Goal: Transaction & Acquisition: Purchase product/service

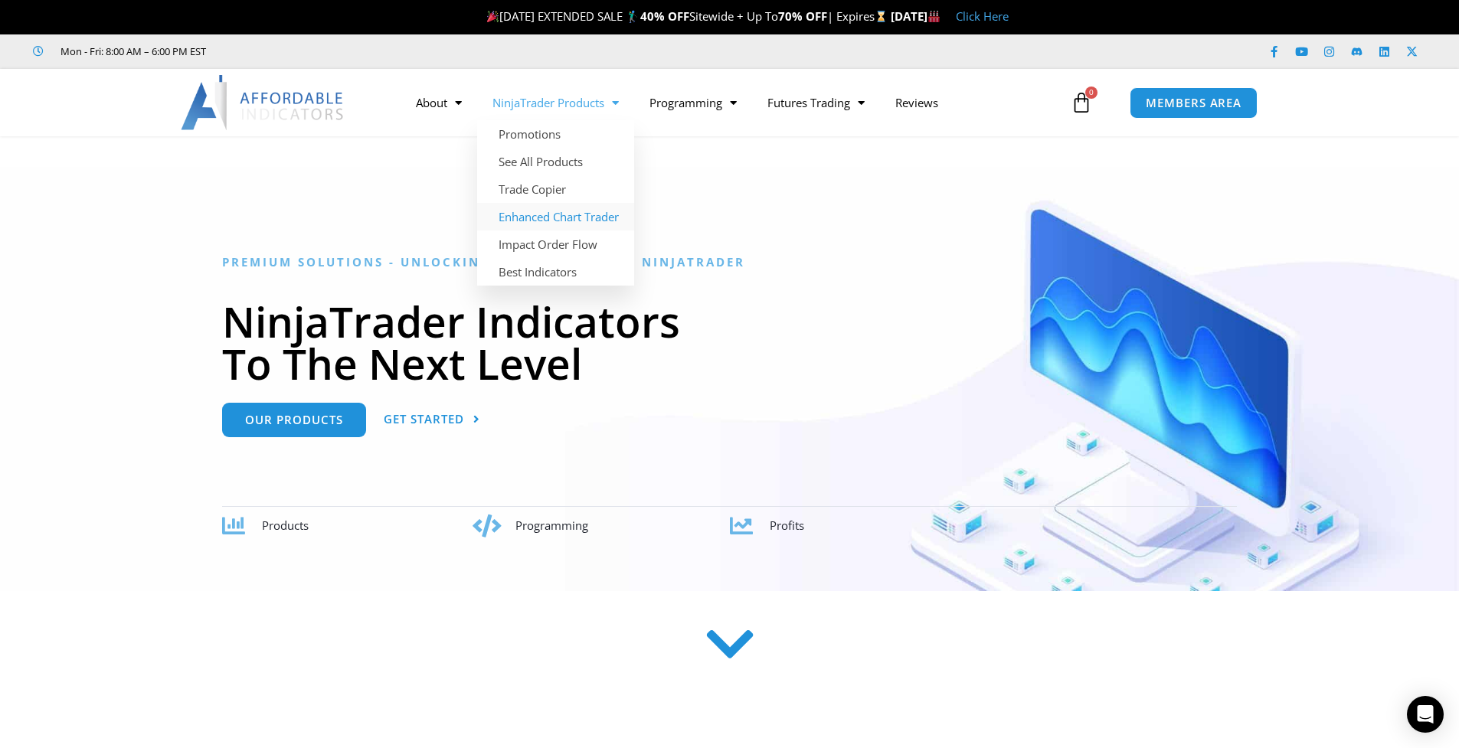
click at [545, 214] on link "Enhanced Chart Trader" at bounding box center [555, 217] width 157 height 28
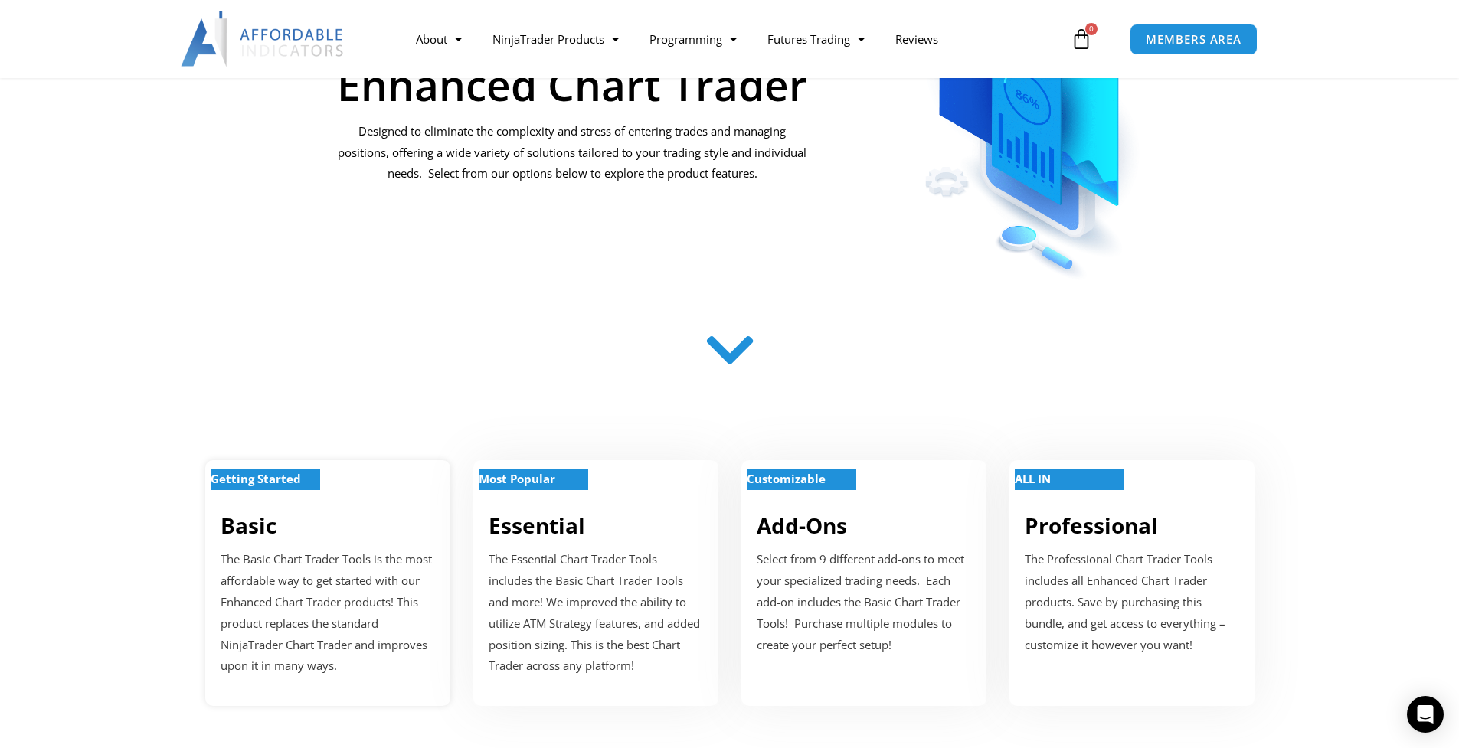
scroll to position [461, 0]
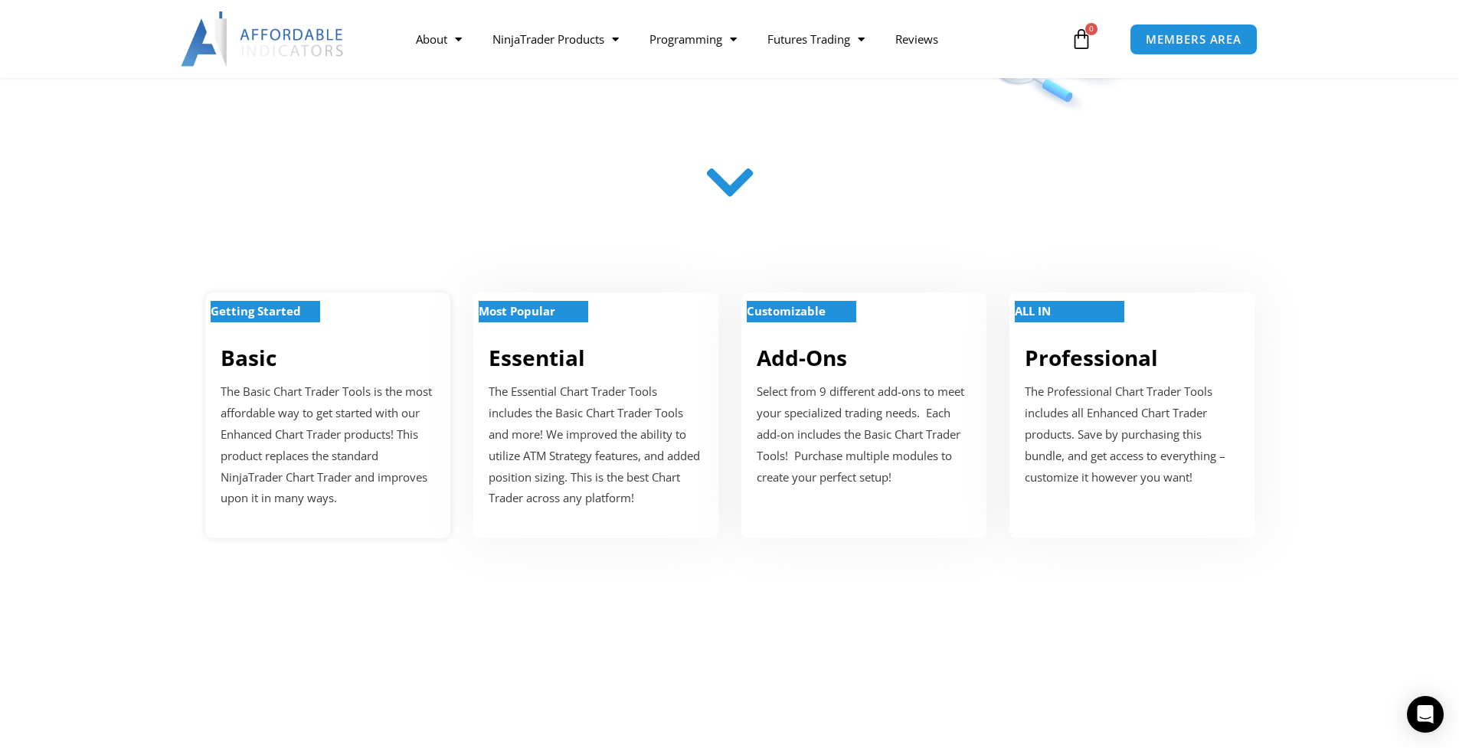
click at [317, 394] on p "The Basic Chart Trader Tools is the most affordable way to get started with our…" at bounding box center [328, 446] width 215 height 128
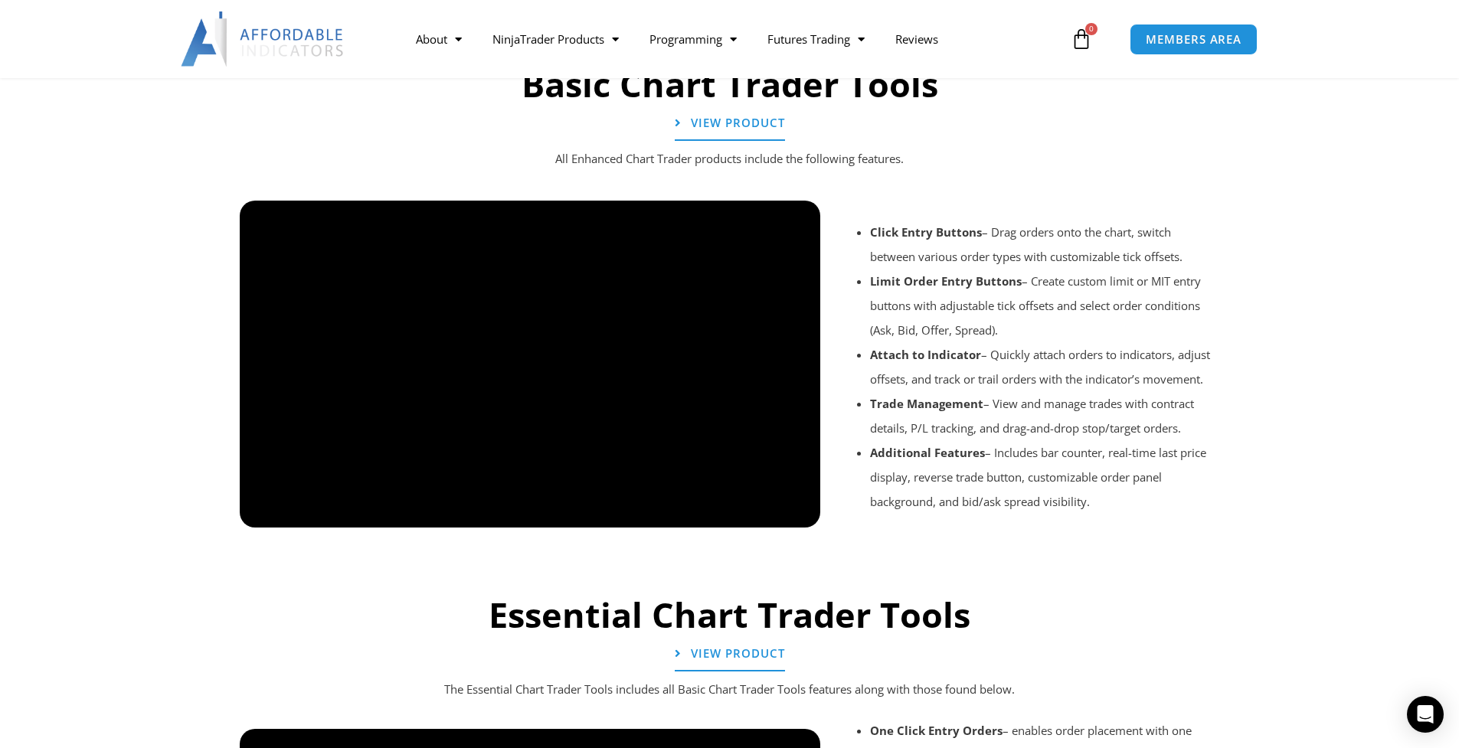
scroll to position [656, 0]
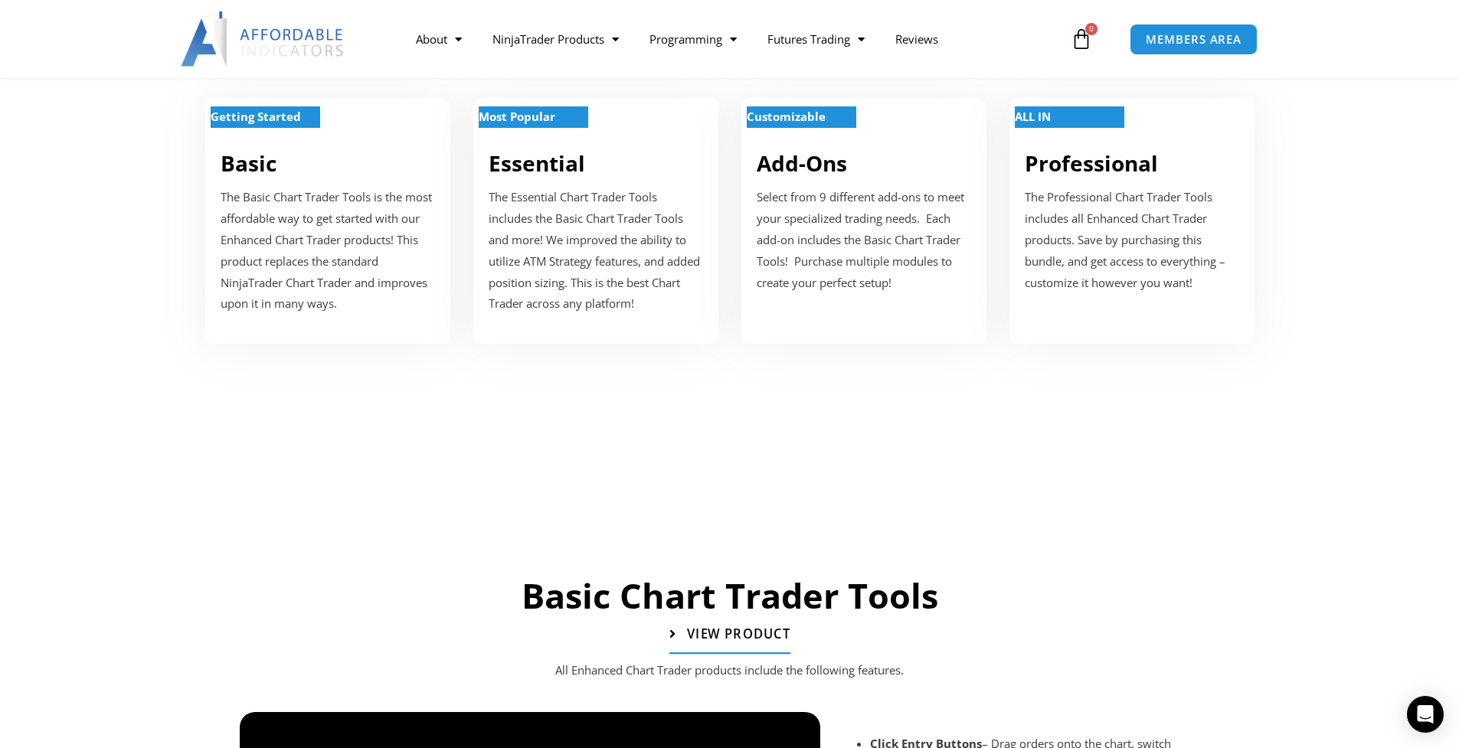
click at [739, 628] on span "View Product" at bounding box center [737, 634] width 103 height 13
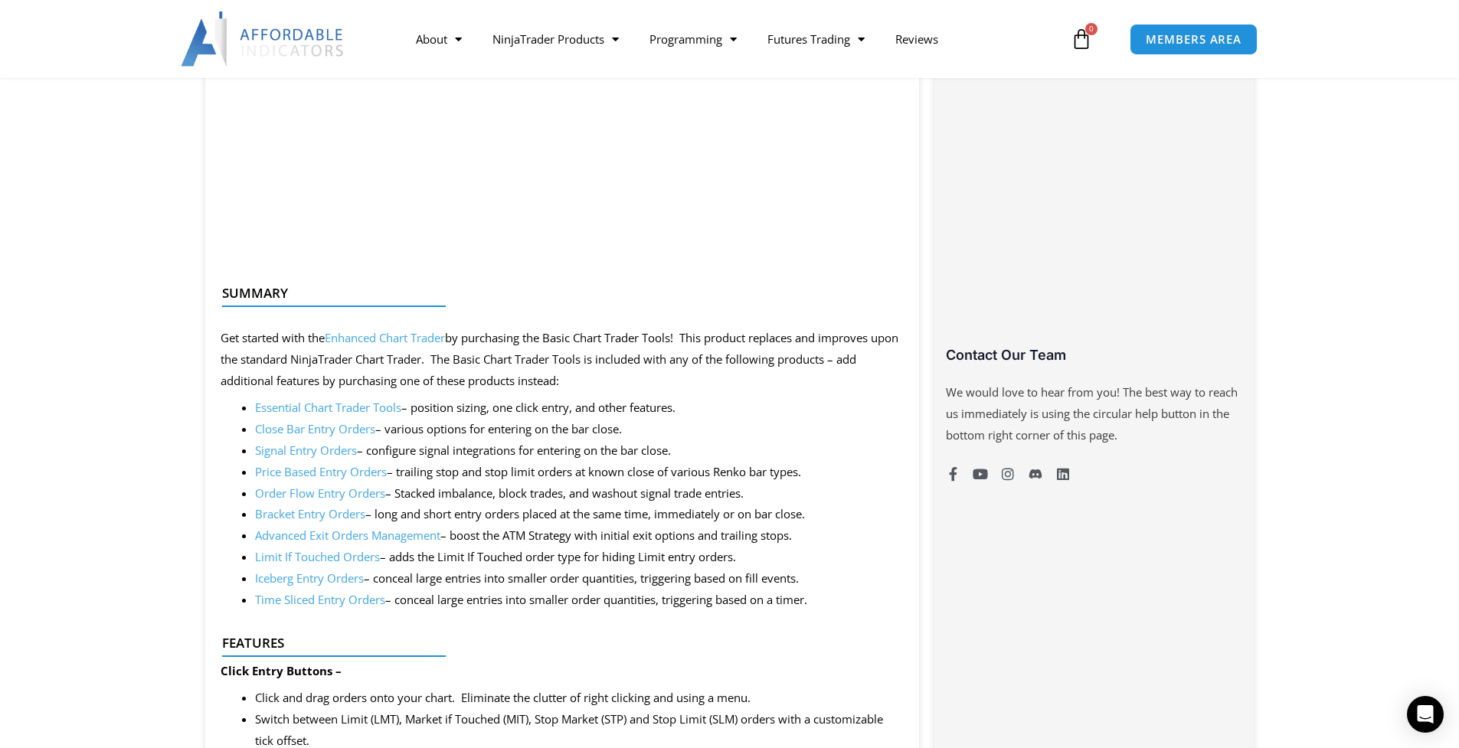
scroll to position [669, 0]
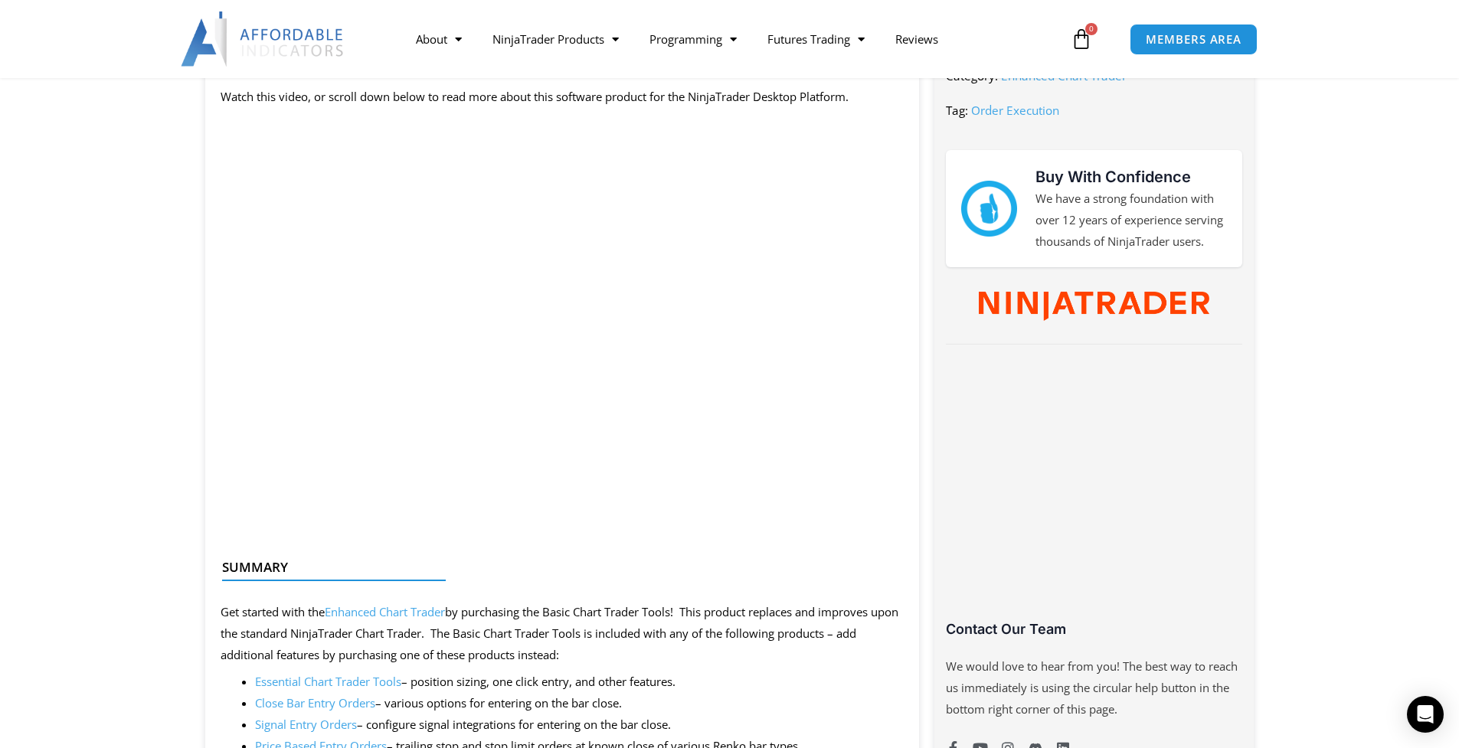
click at [117, 48] on section "About Contact Us Premium Support Team Partners NinjaTrader NinjaTrader FAQ Ninj…" at bounding box center [729, 39] width 1459 height 78
